Goal: Navigation & Orientation: Find specific page/section

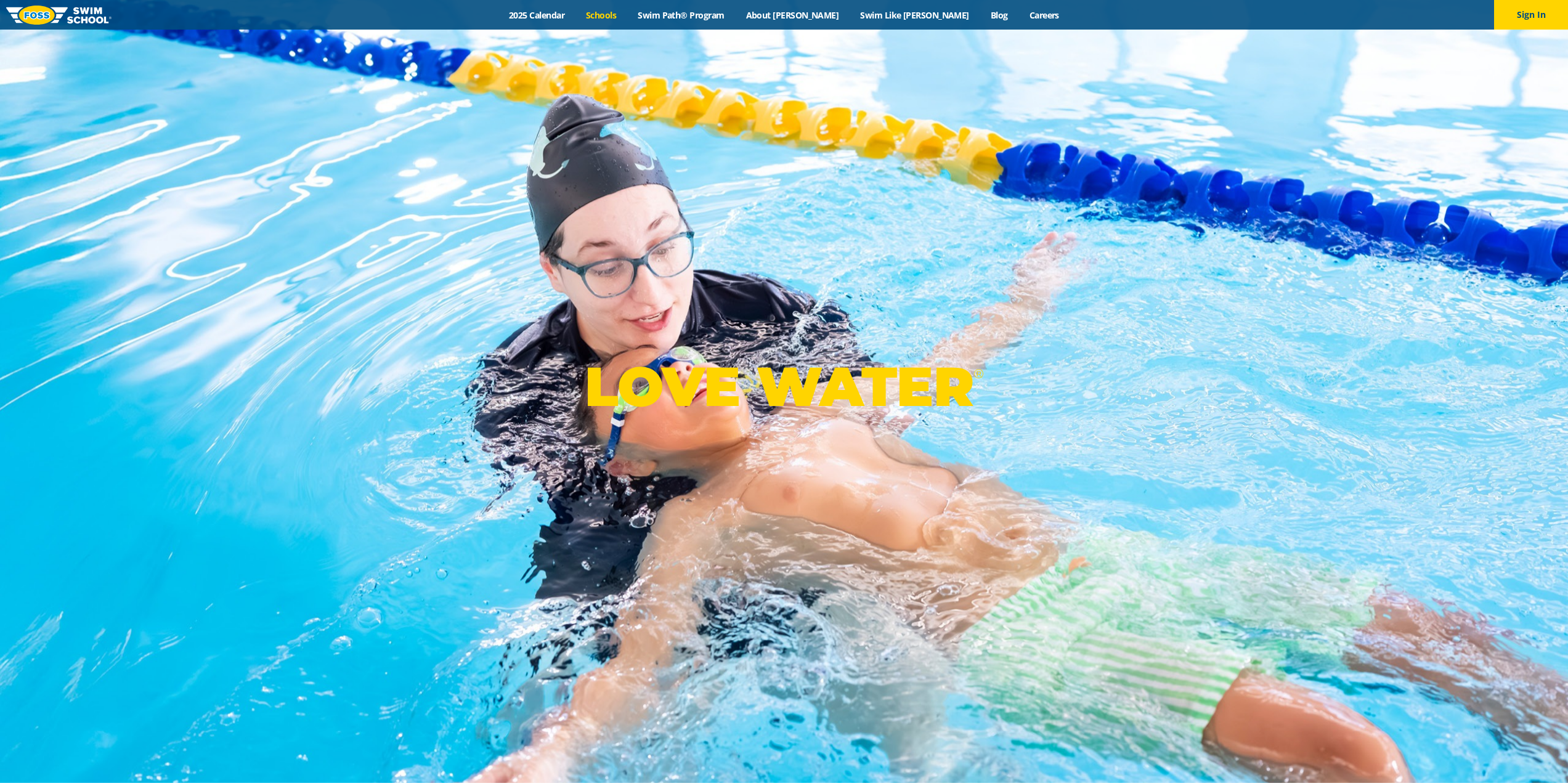
drag, startPoint x: 0, startPoint y: 0, endPoint x: 644, endPoint y: 16, distance: 644.2
click at [627, 16] on link "Schools" at bounding box center [601, 15] width 52 height 12
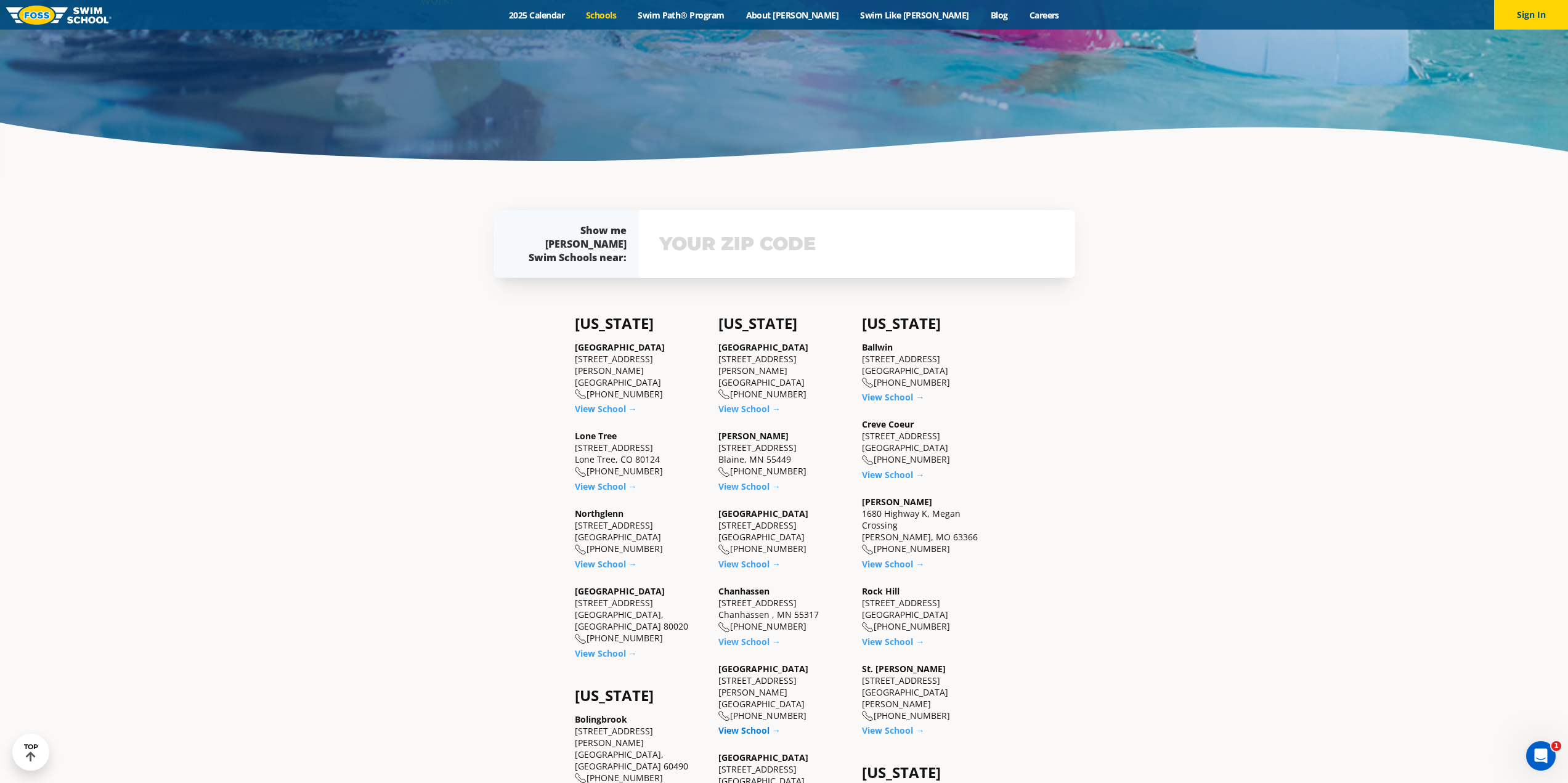
click at [747, 725] on link "View School →" at bounding box center [749, 730] width 62 height 12
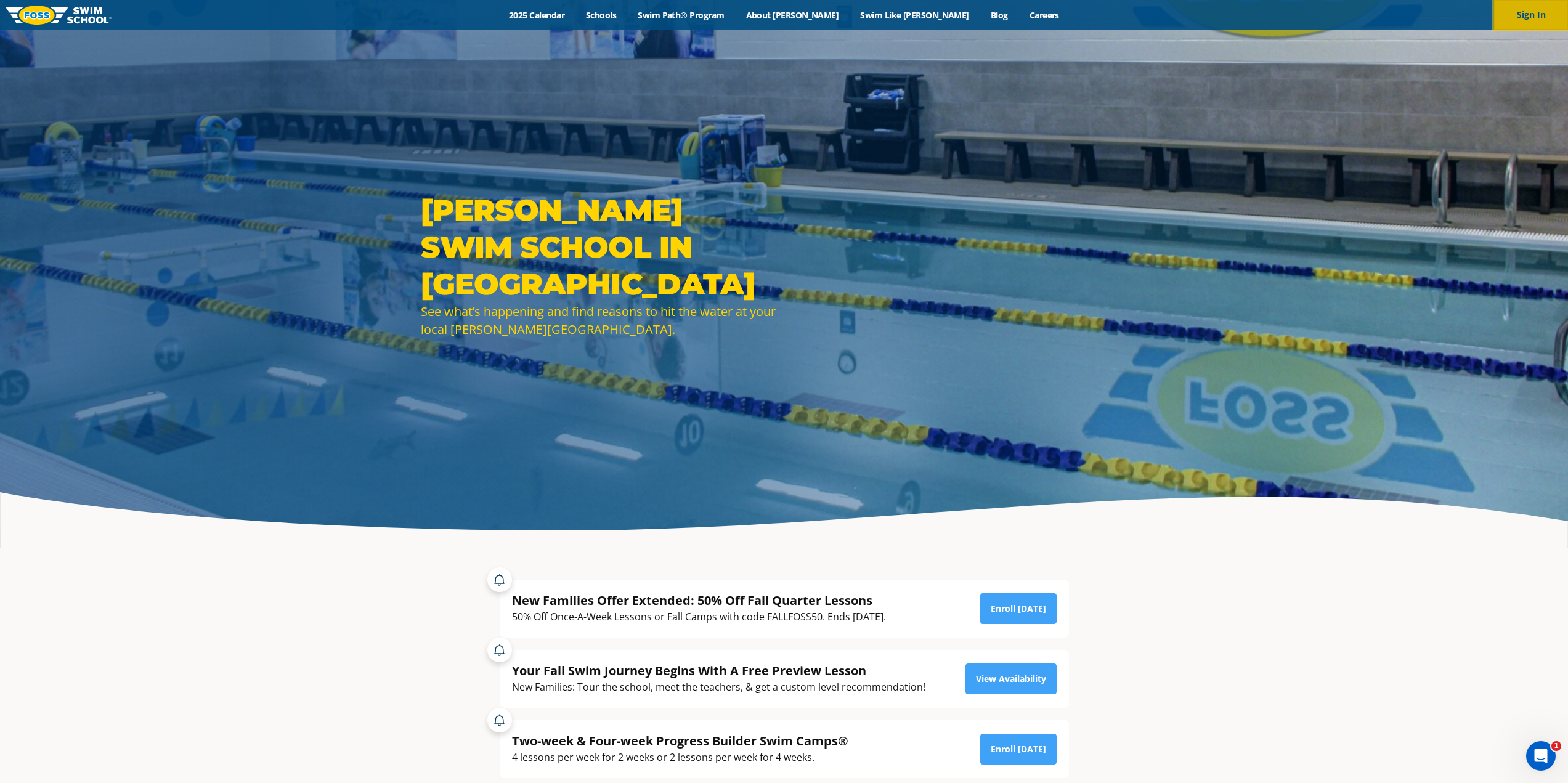
click at [1522, 15] on button "Sign In" at bounding box center [1531, 15] width 74 height 30
